Goal: Find specific page/section

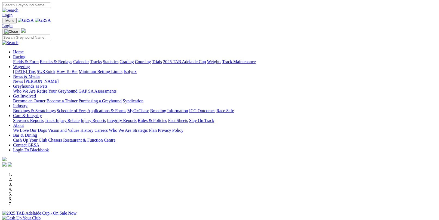
click at [26, 59] on link "Fields & Form" at bounding box center [26, 61] width 26 height 5
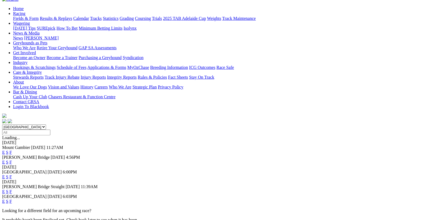
scroll to position [54, 0]
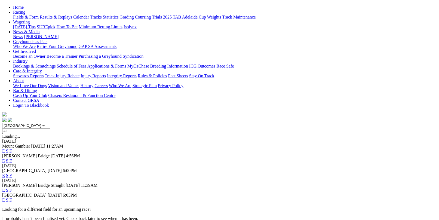
click at [12, 198] on link "F" at bounding box center [11, 200] width 2 height 5
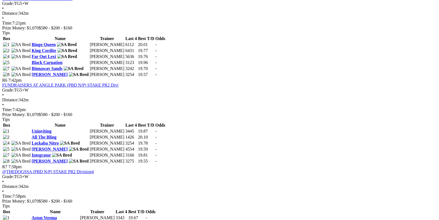
scroll to position [653, 0]
